Goal: Task Accomplishment & Management: Complete application form

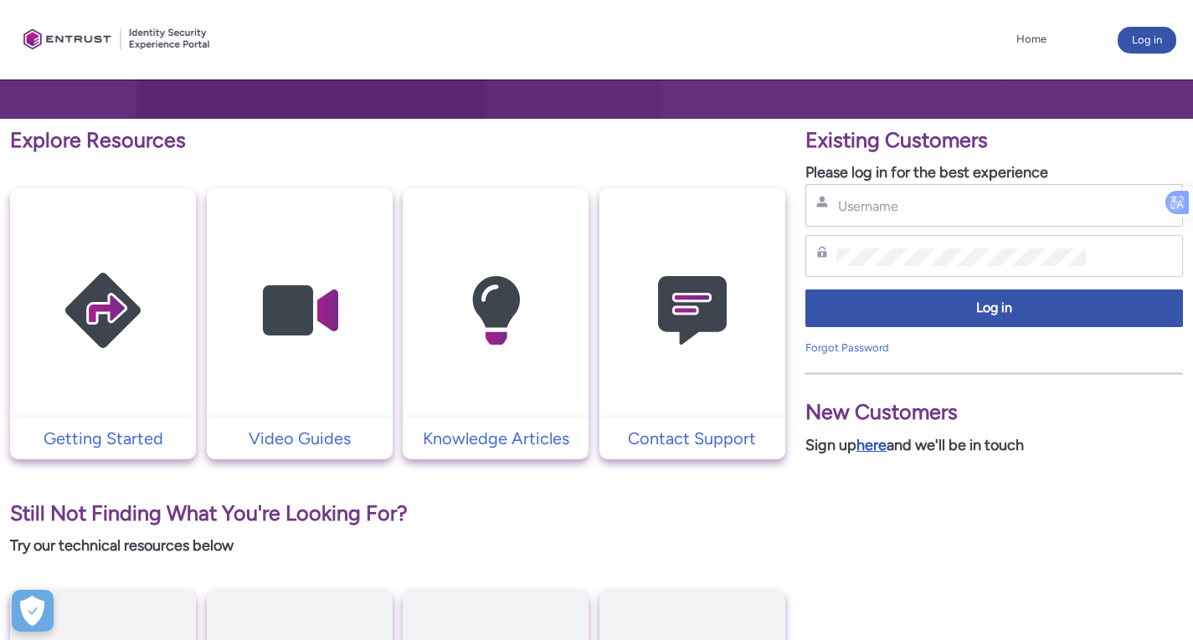
click at [881, 443] on link "here" at bounding box center [871, 445] width 30 height 18
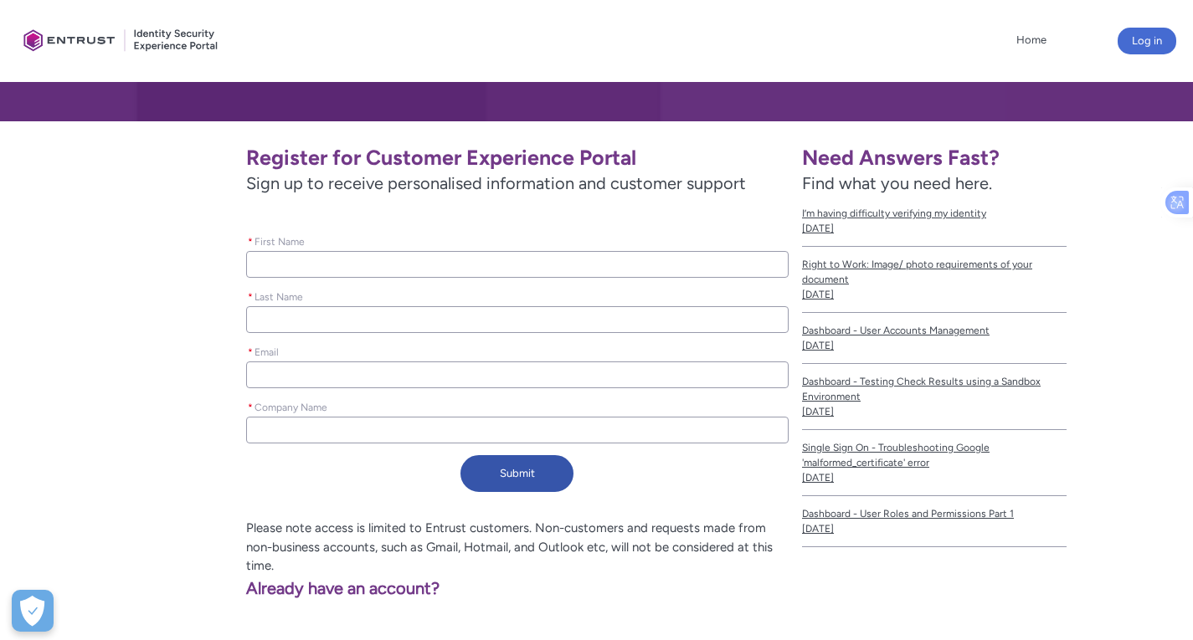
scroll to position [251, 0]
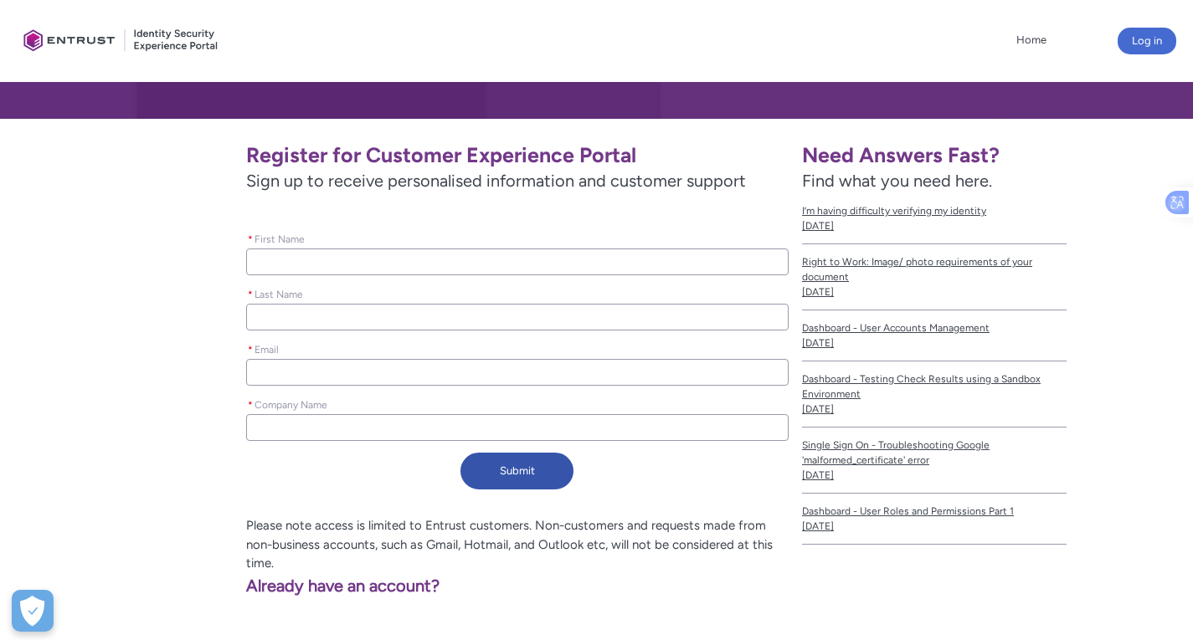
click at [460, 265] on input "* First Name" at bounding box center [517, 262] width 542 height 27
type lightning-primitive-input-simple "M"
type input "M"
type lightning-primitive-input-simple "Md"
type input "Md"
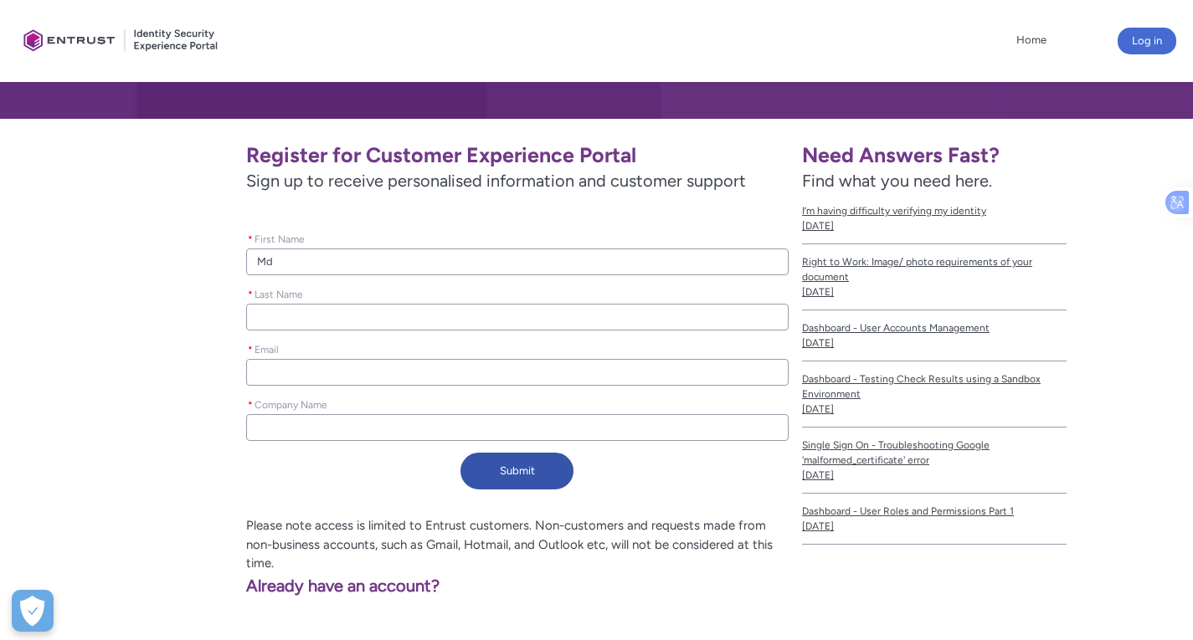
type lightning-primitive-input-simple "Md"
type input "Md"
type lightning-primitive-input-simple "Md A"
type input "Md A"
type lightning-primitive-input-simple "Md Ak"
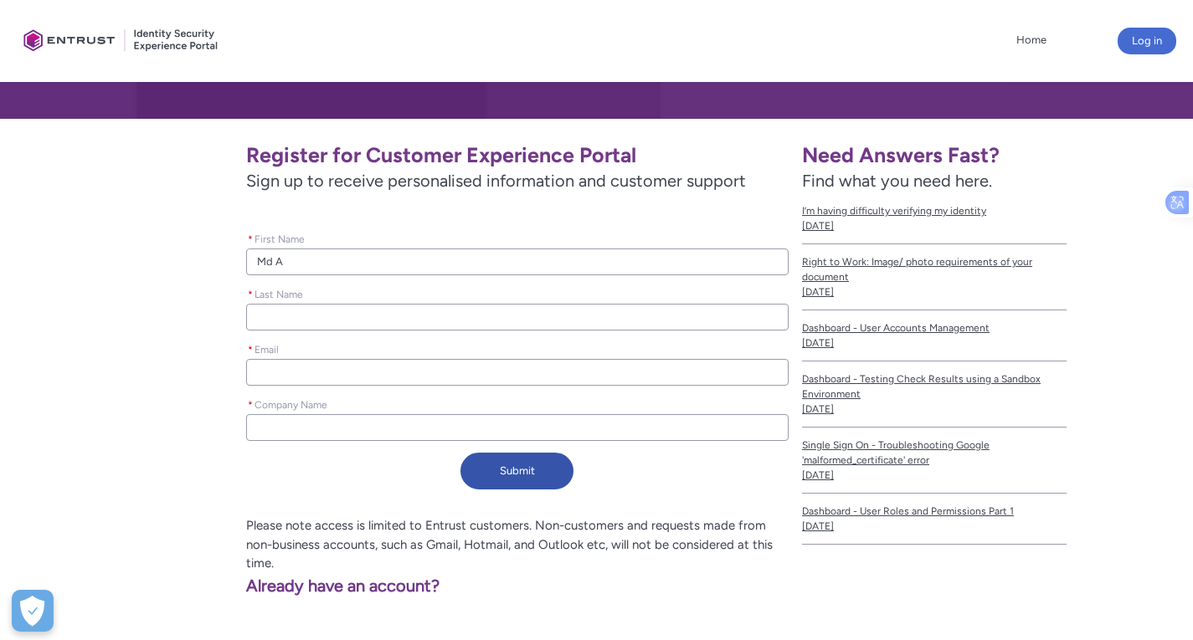
type input "Md Ak"
type lightning-primitive-input-simple "Md Akh"
type input "Md Akh"
type lightning-primitive-input-simple "Md Akhi"
type input "Md Akhi"
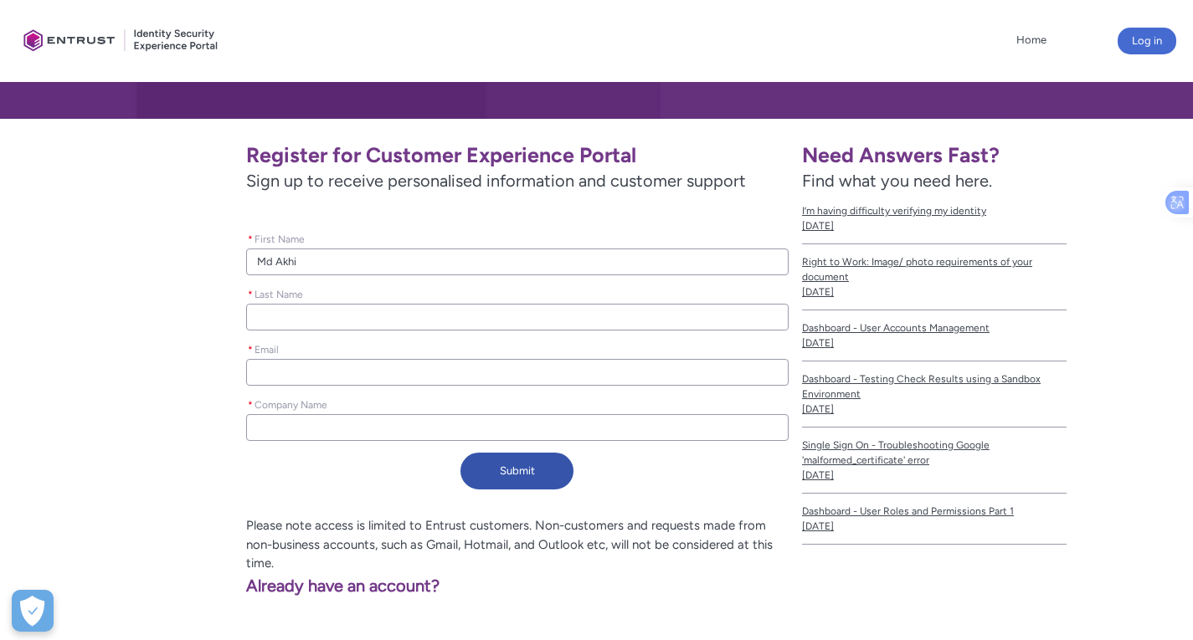
type lightning-primitive-input-simple "Md [PERSON_NAME]"
type input "Md [PERSON_NAME]"
type lightning-primitive-input-simple "Md Akhino"
type input "Md Akhino"
type lightning-primitive-input-simple "Md Akhinoo"
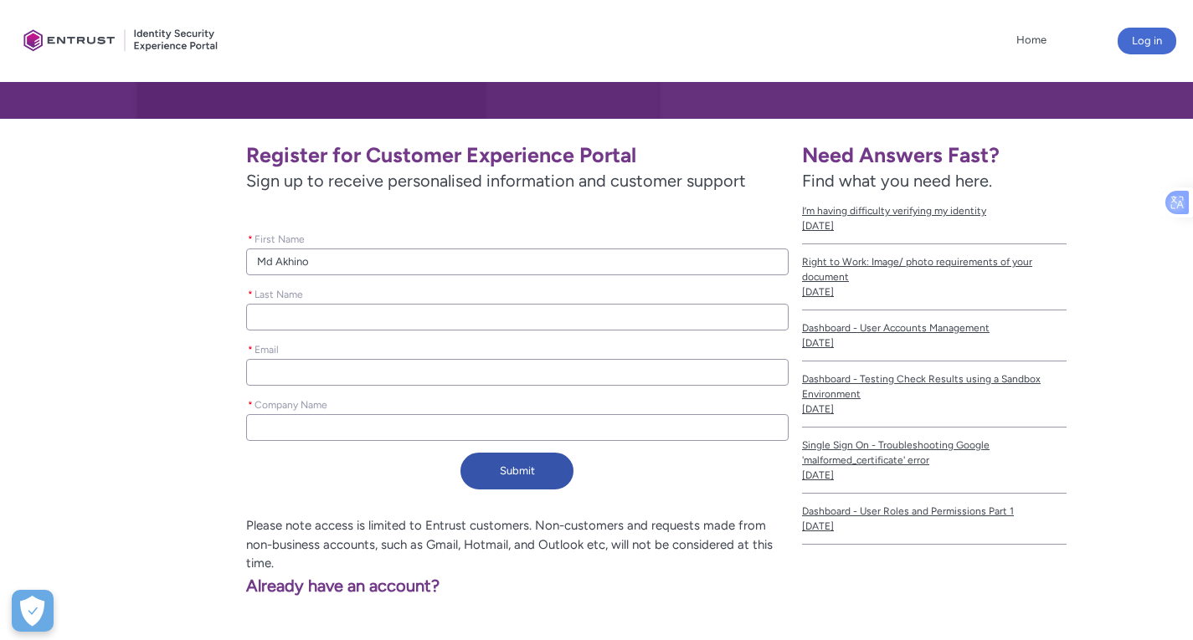
type input "Md Akhinoo"
type lightning-primitive-input-simple "Md Akhinoor"
type input "Md Akhinoor"
type lightning-primitive-input-simple "Md Akhinoor"
type input "Md Akhinoor"
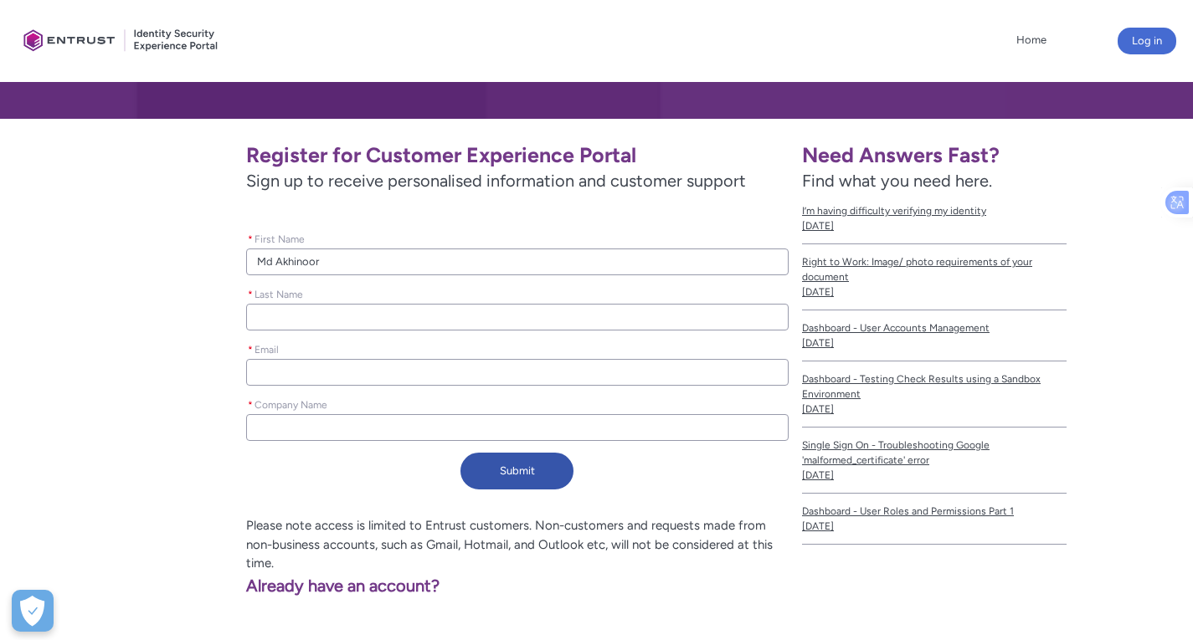
type lightning-primitive-input-simple "Md Akhinoor I"
type input "Md Akhinoor I"
type lightning-primitive-input-simple "Md Akhinoor Is"
type input "Md Akhinoor Is"
type lightning-primitive-input-simple "Md Akhinoor Isl"
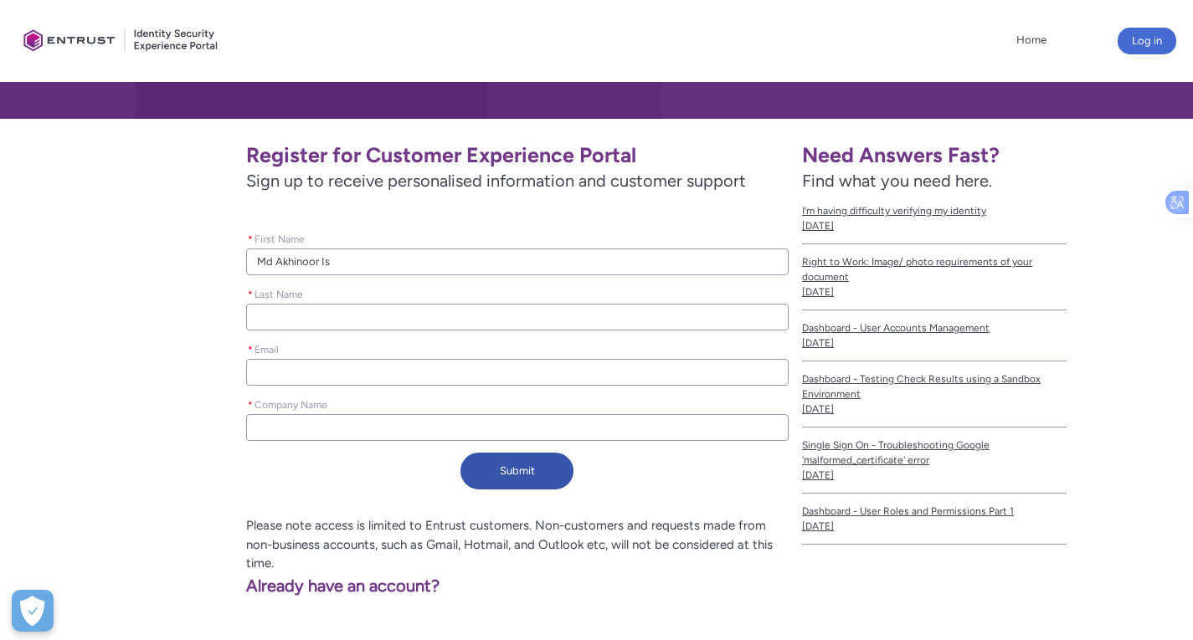
type input "Md Akhinoor Isl"
type lightning-primitive-input-simple "Md Akhinoor Isla"
type input "Md Akhinoor Isla"
type lightning-primitive-input-simple "Md Akhinoor [DEMOGRAPHIC_DATA]"
type input "Md Akhinoor [DEMOGRAPHIC_DATA]"
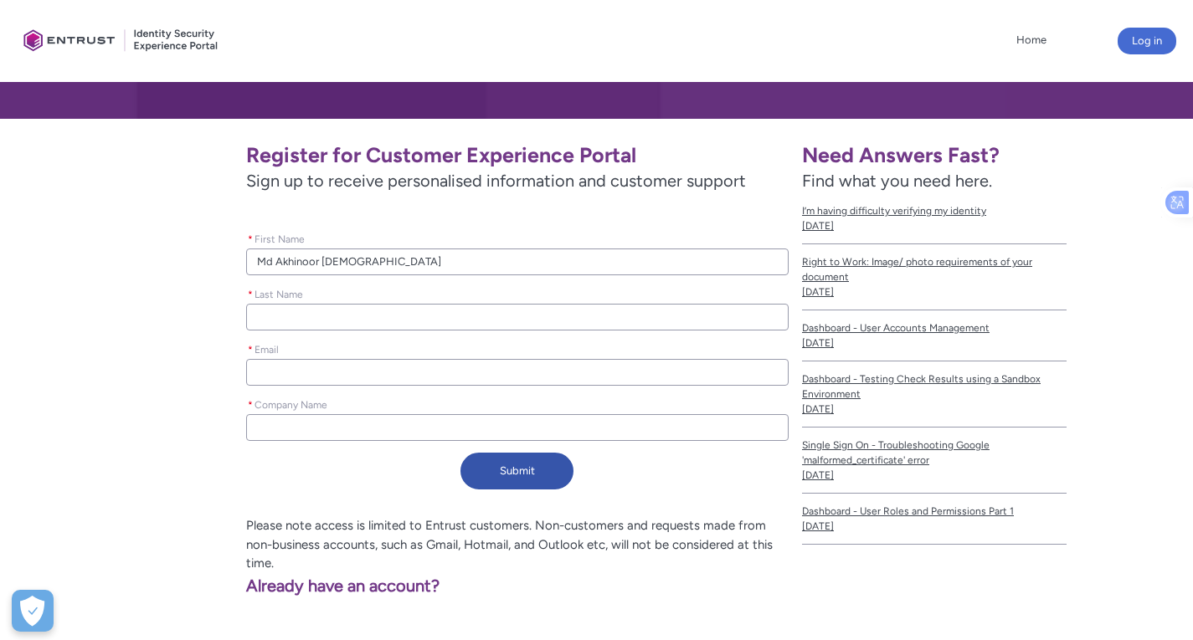
click at [332, 268] on input "Md Akhinoor [DEMOGRAPHIC_DATA]" at bounding box center [517, 262] width 542 height 27
type lightning-primitive-input-simple "Md Akhinoor"
type input "Md Akhinoor"
click at [294, 313] on input "* Last Name" at bounding box center [517, 317] width 542 height 27
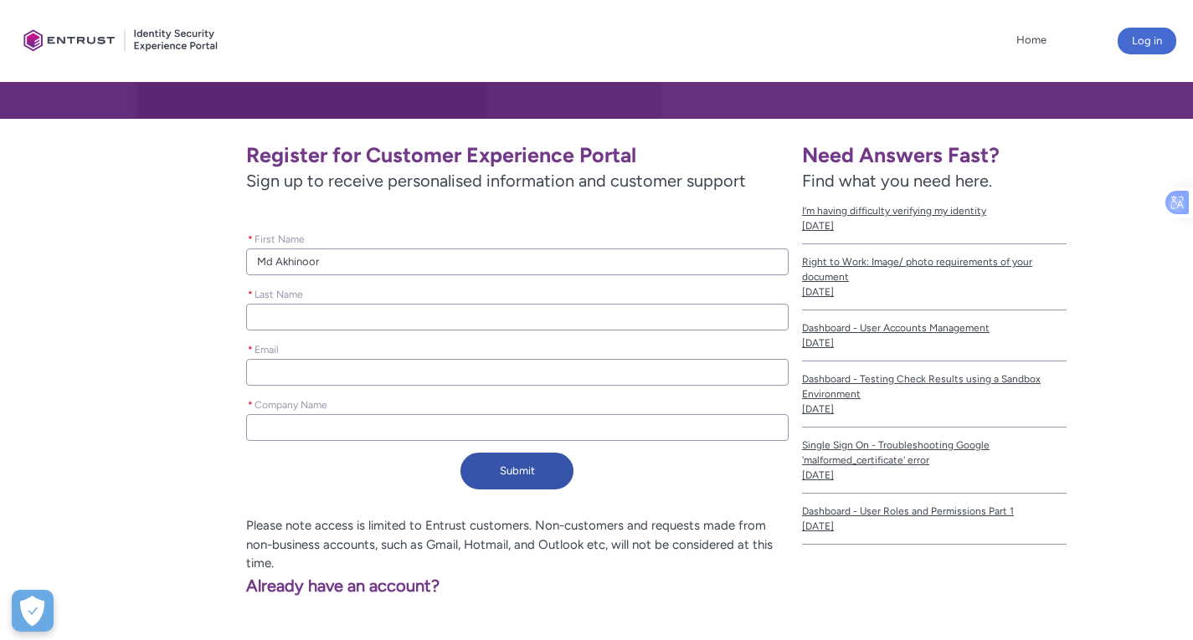
paste input "[DEMOGRAPHIC_DATA]"
type lightning-primitive-input-simple "[DEMOGRAPHIC_DATA]"
type input "[DEMOGRAPHIC_DATA]"
click at [318, 373] on input "* Email" at bounding box center [517, 372] width 542 height 27
type lightning-primitive-input-simple "a"
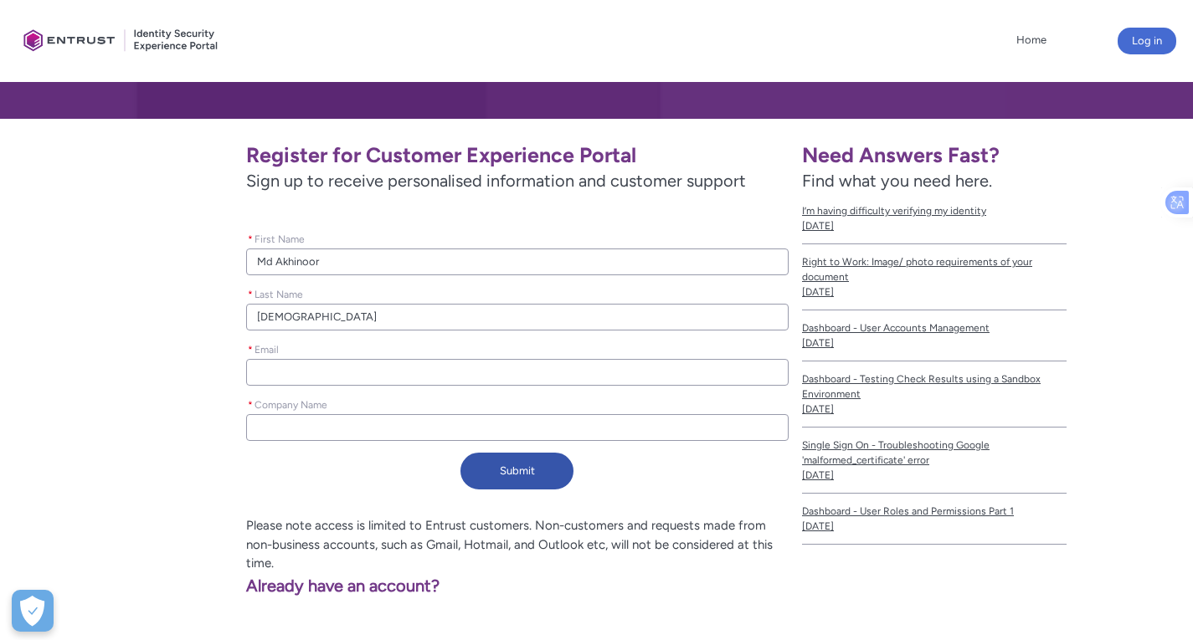
type input "a"
type lightning-primitive-input-simple "ak"
type input "ak"
type lightning-primitive-input-simple "akh"
type input "akh"
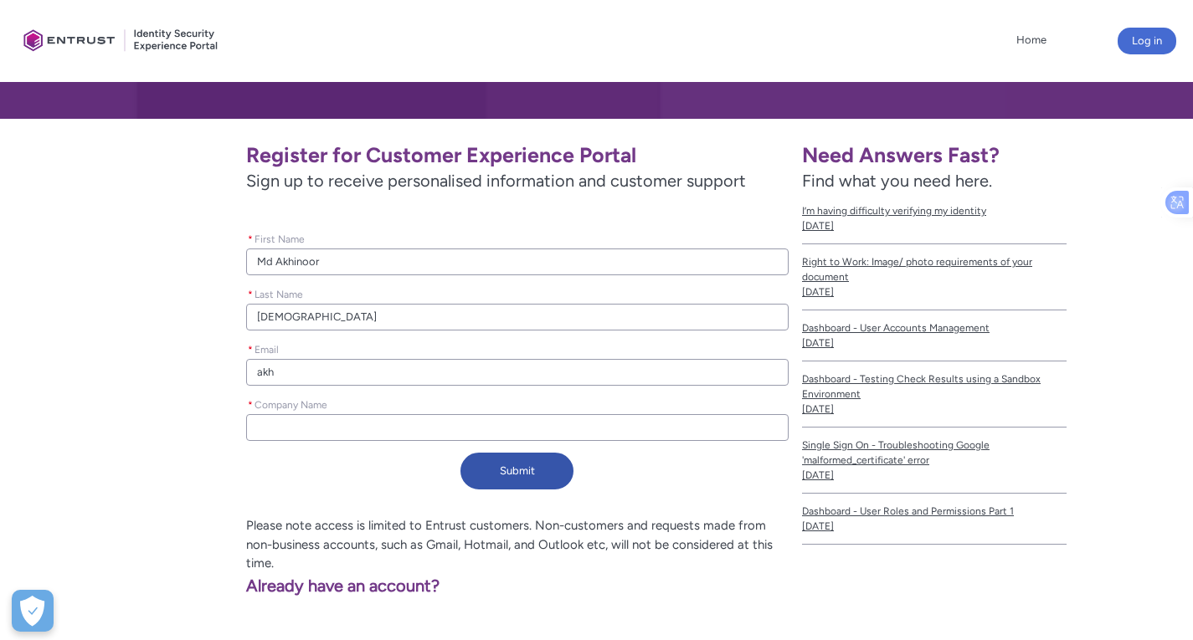
type lightning-primitive-input-simple "akhi"
type input "akhi"
type lightning-primitive-input-simple "[PERSON_NAME]"
type input "[PERSON_NAME]"
type lightning-primitive-input-simple "akhino"
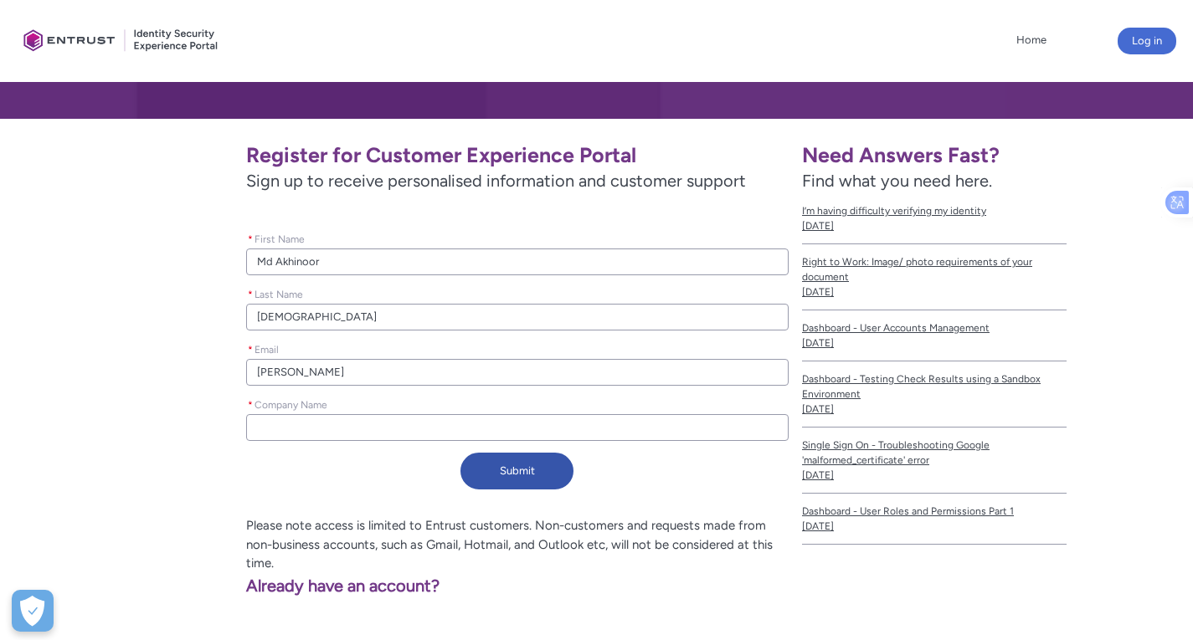
type input "akhino"
type lightning-primitive-input-simple "akhinoo"
type input "akhinoo"
type lightning-primitive-input-simple "akhinoor"
type input "akhinoor"
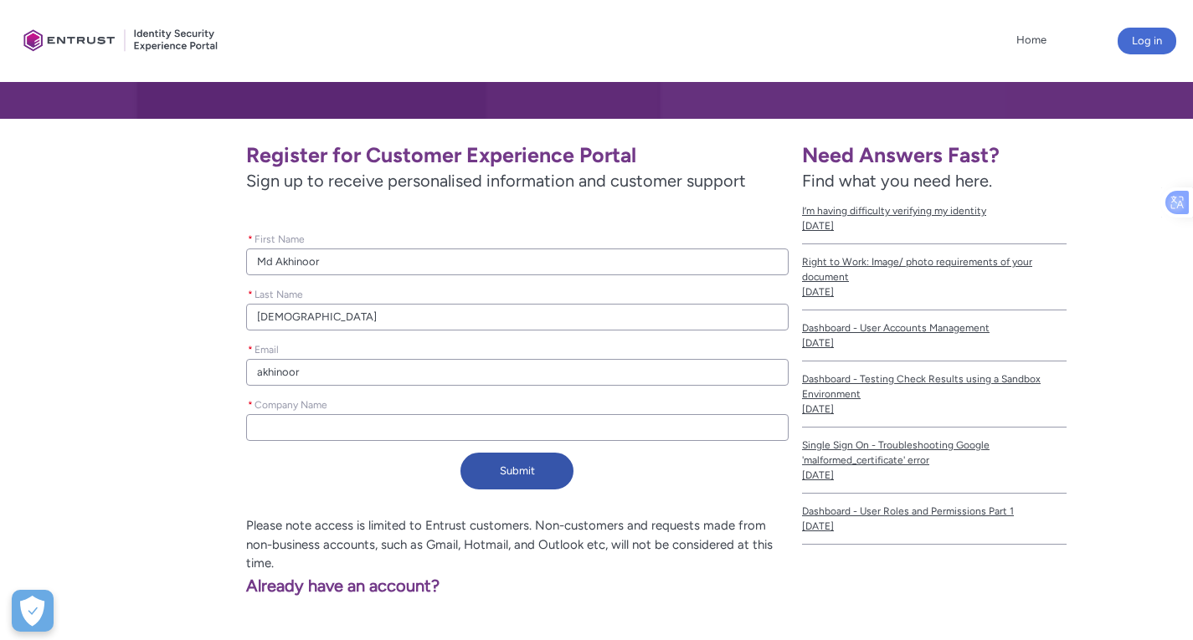
type lightning-primitive-input-simple "akhinoori"
type input "akhinoori"
type lightning-primitive-input-simple "akhinooris"
type input "akhinooris"
type lightning-primitive-input-simple "akhinoorisl"
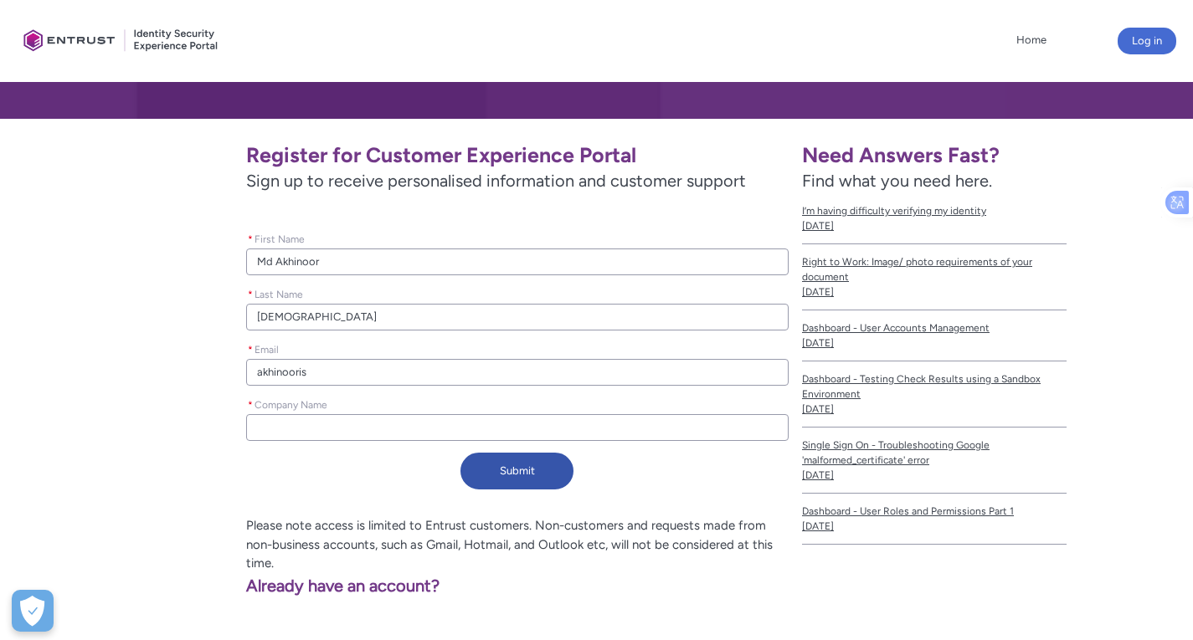
type input "akhinoorisl"
type lightning-primitive-input-simple "akhinoorisla"
type input "akhinoorisla"
type lightning-primitive-input-simple "akhinoorislam"
type input "akhinoorislam"
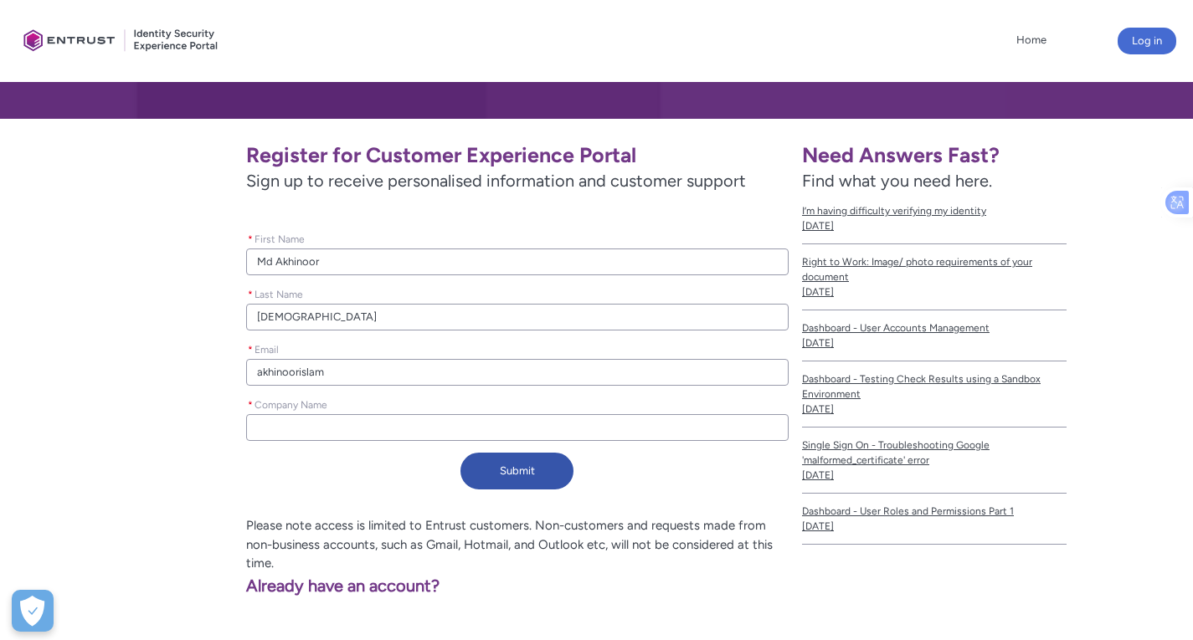
type lightning-primitive-input-simple "akhinoorislam3"
type input "akhinoorislam3"
type lightning-primitive-input-simple "akhinoorislam3@"
type input "akhinoorislam3@"
type lightning-primitive-input-simple "akhinoorislam3@g"
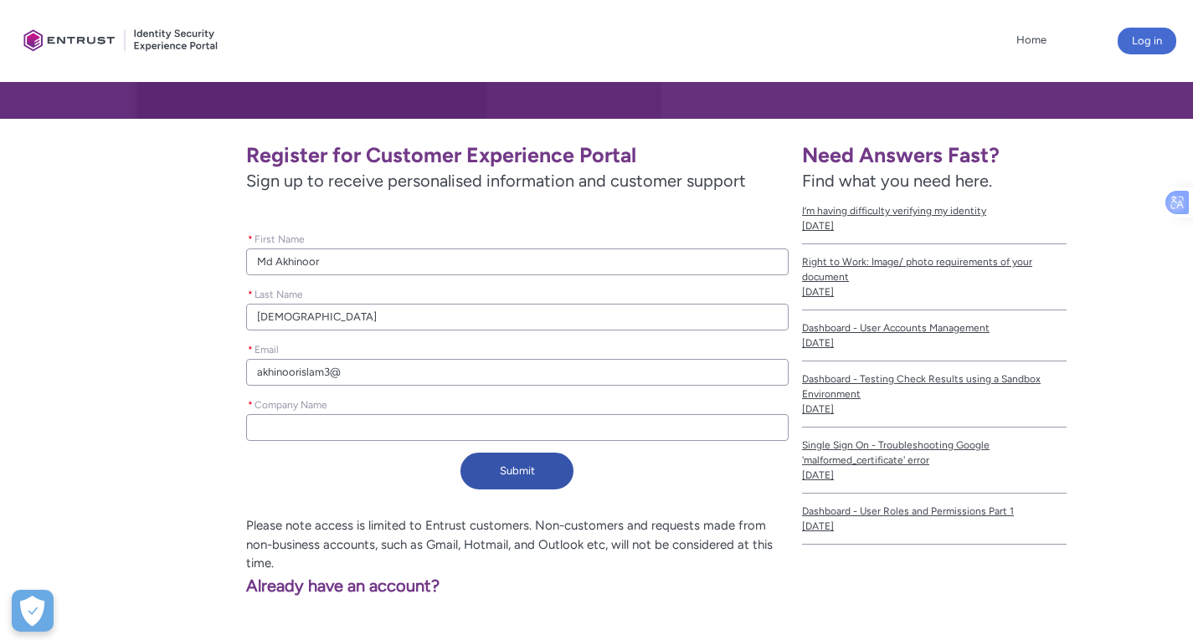
type input "akhinoorislam3@g"
type lightning-primitive-input-simple "akhinoorislam3@gm"
type input "akhinoorislam3@gm"
type lightning-primitive-input-simple "akhinoorislam3@gma"
type input "akhinoorislam3@gma"
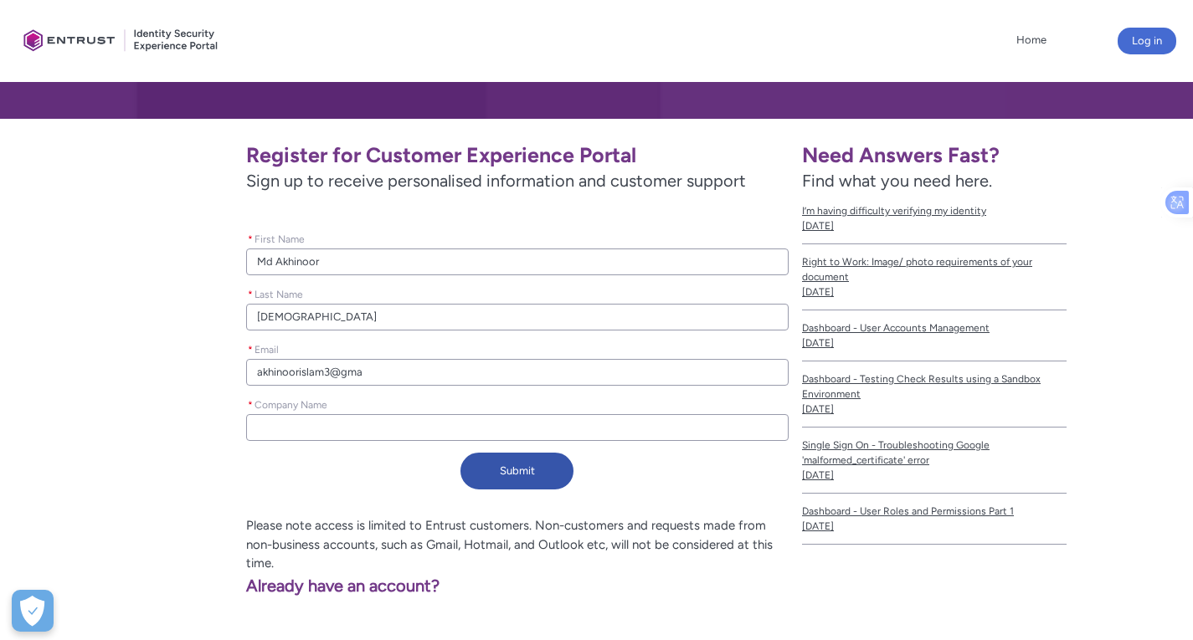
type lightning-primitive-input-simple "akhinoorislam3@gmai"
type input "akhinoorislam3@gmai"
type lightning-primitive-input-simple "[EMAIL_ADDRESS]"
type input "[EMAIL_ADDRESS]"
type lightning-primitive-input-simple "[EMAIL_ADDRESS]."
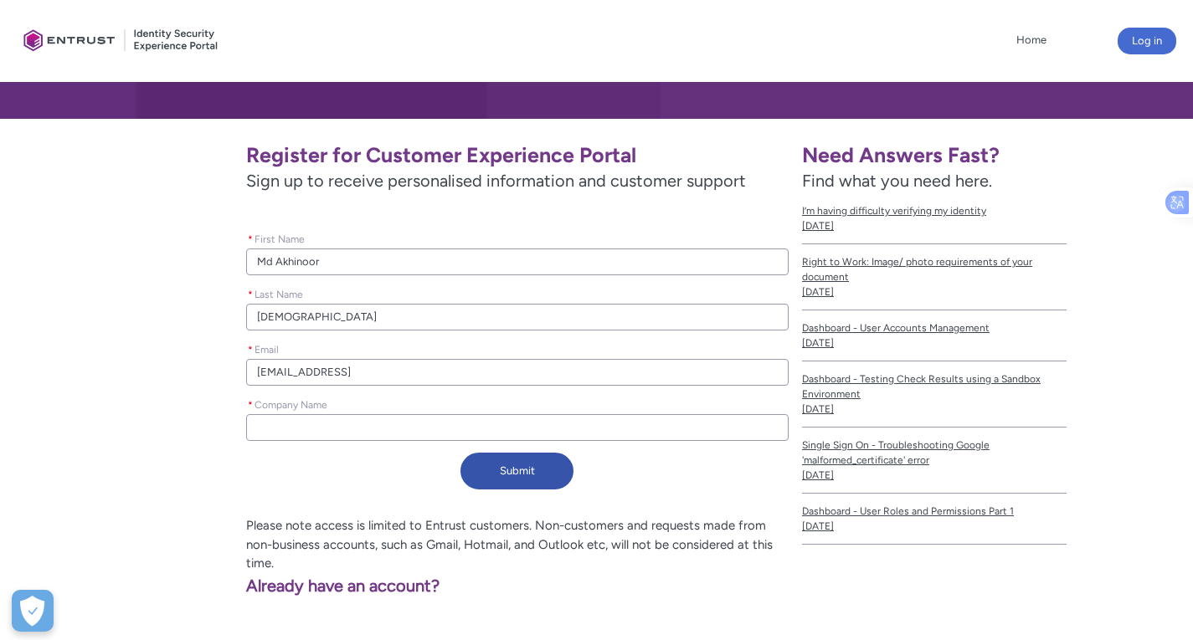
type input "[EMAIL_ADDRESS]."
type lightning-primitive-input-simple "akhinoorislam3@gmail.c"
type input "akhinoorislam3@gmail.c"
type lightning-primitive-input-simple "[EMAIL_ADDRESS][DOMAIN_NAME]"
type input "[EMAIL_ADDRESS][DOMAIN_NAME]"
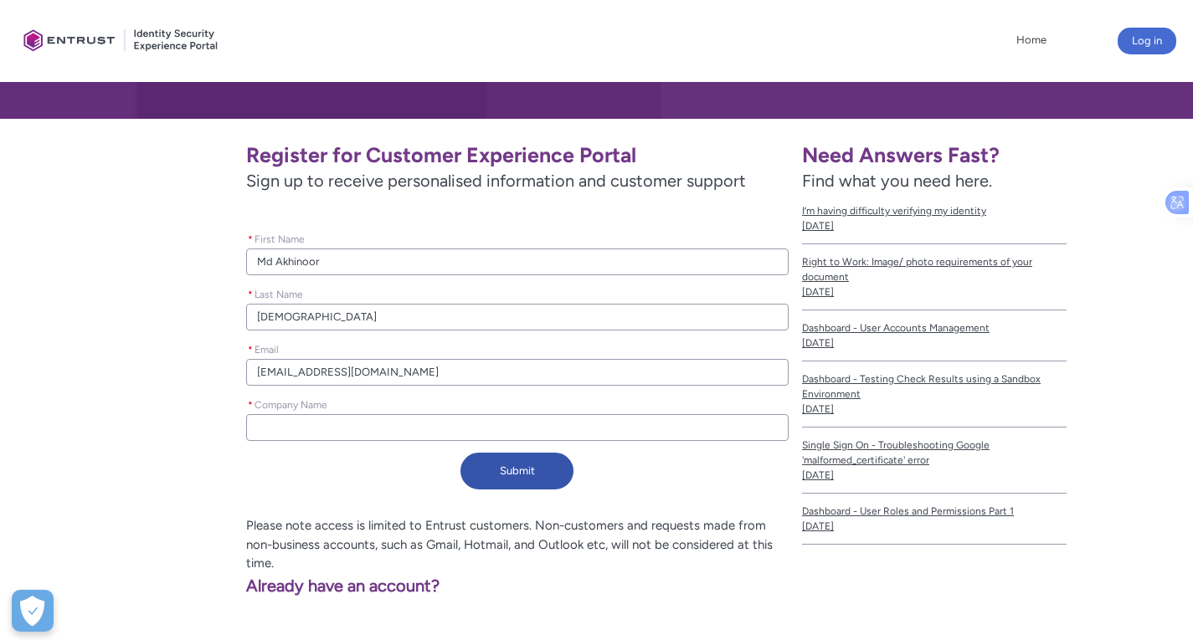
type lightning-primitive-input-simple "[EMAIL_ADDRESS][DOMAIN_NAME]"
type input "[EMAIL_ADDRESS][DOMAIN_NAME]"
click at [346, 423] on input "* Company Name" at bounding box center [517, 427] width 542 height 27
type lightning-primitive-input-simple "s"
type input "s"
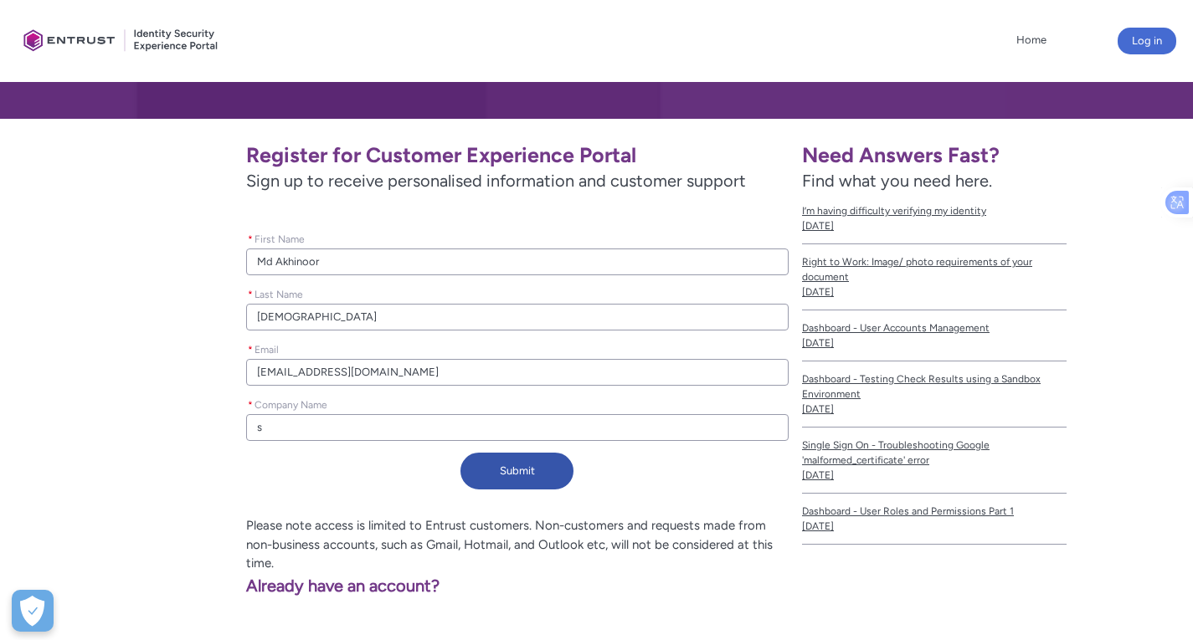
type lightning-primitive-input-simple "se"
type input "se"
type lightning-primitive-input-simple "sel"
type input "sel"
type lightning-primitive-input-simple "self"
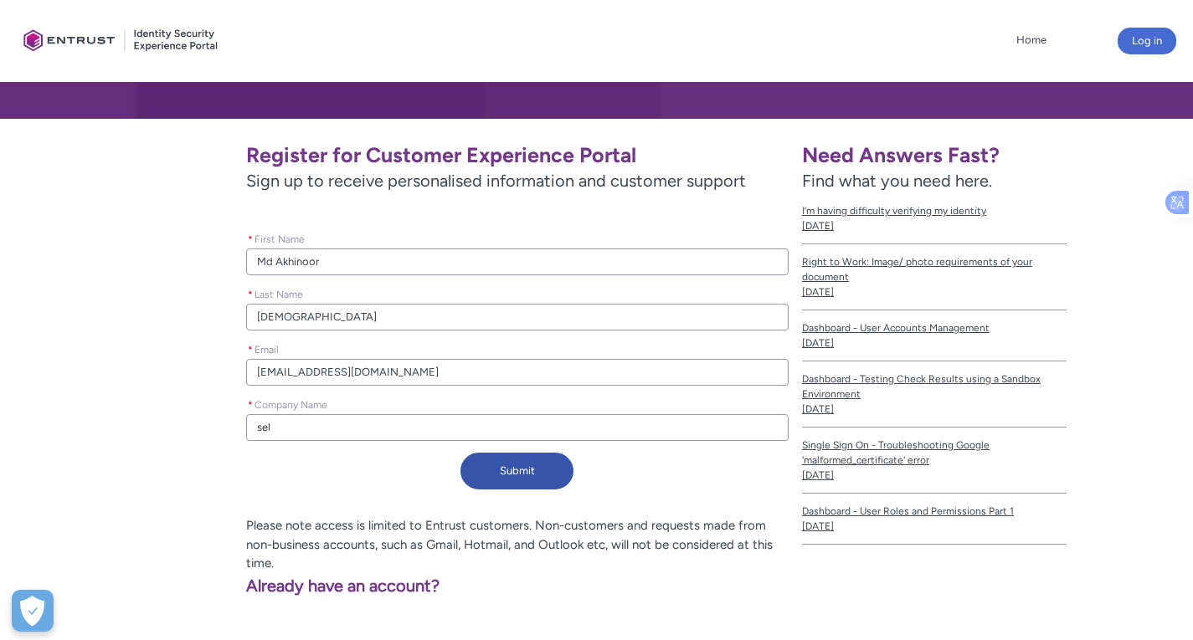
type input "self"
click at [515, 474] on button "Submit" at bounding box center [516, 471] width 113 height 37
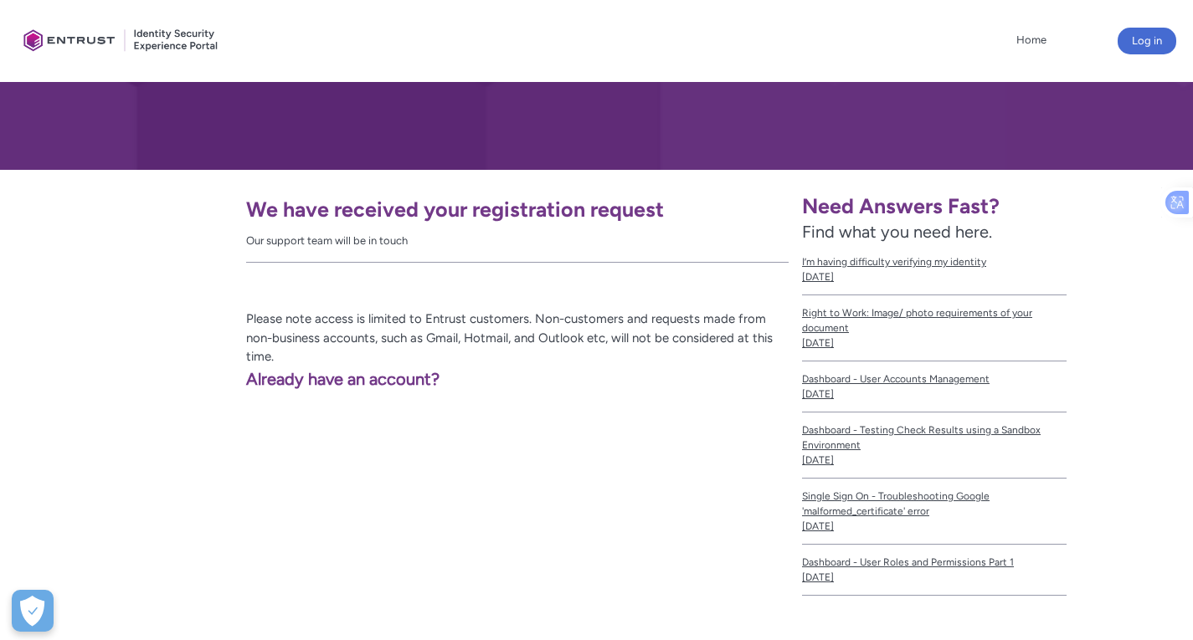
scroll to position [167, 0]
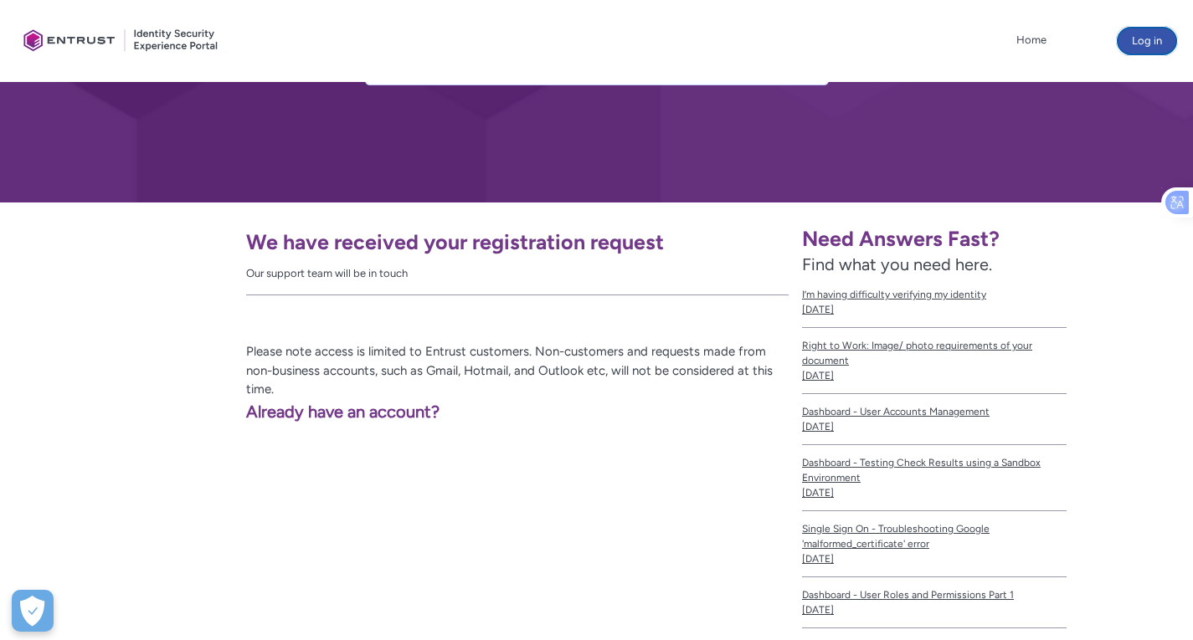
click at [1142, 46] on button "Log in" at bounding box center [1146, 41] width 59 height 27
